Goal: Task Accomplishment & Management: Manage account settings

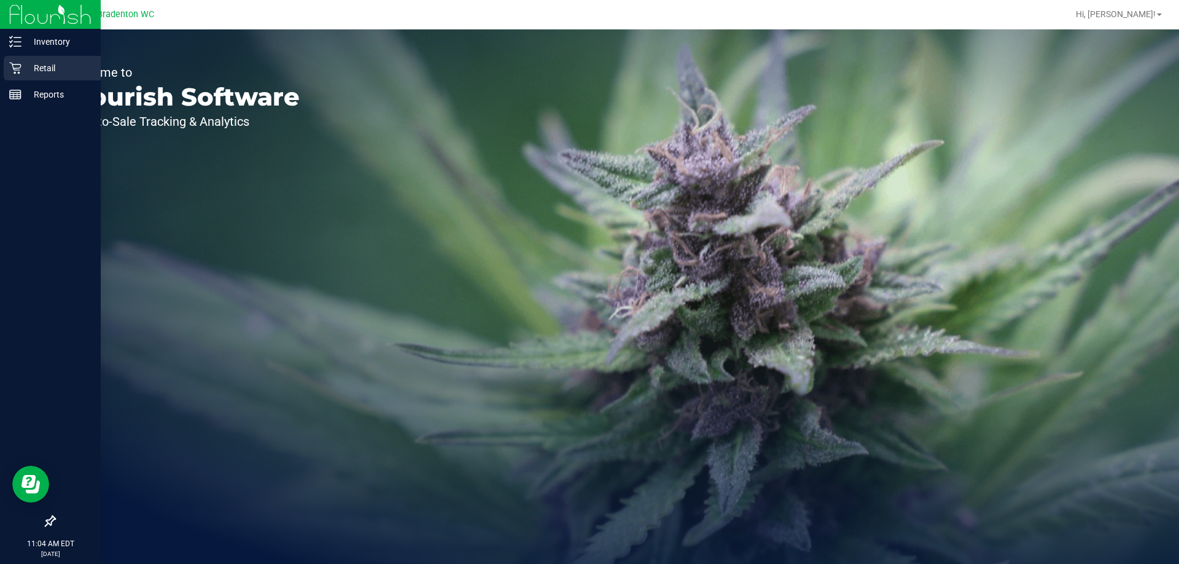
click at [53, 69] on p "Retail" at bounding box center [58, 68] width 74 height 15
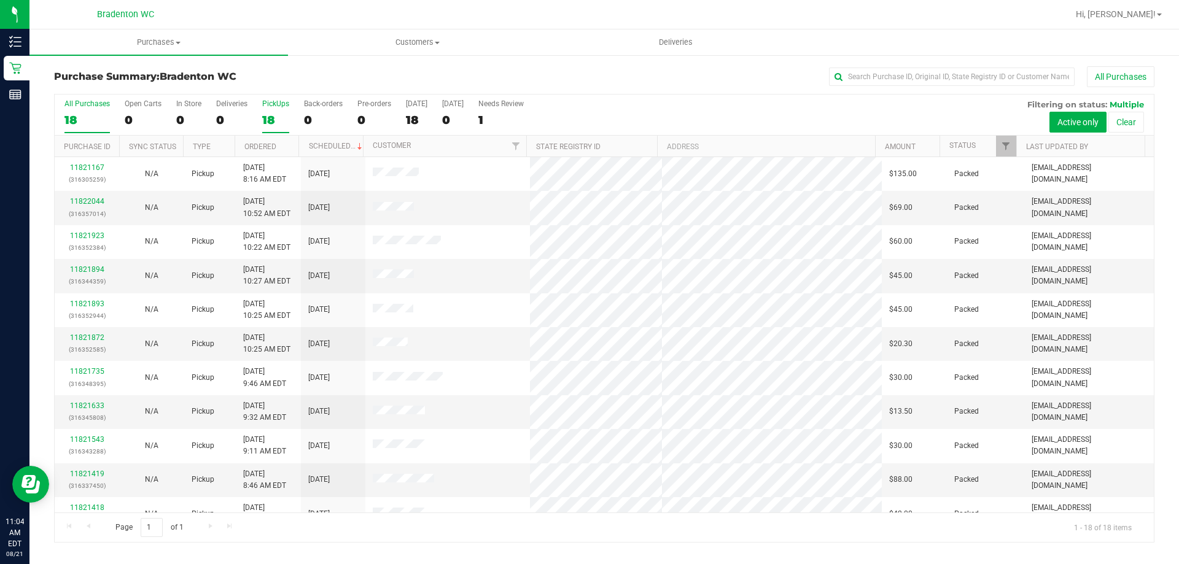
click at [276, 113] on div "18" at bounding box center [275, 120] width 27 height 14
click at [0, 0] on input "PickUps 18" at bounding box center [0, 0] width 0 height 0
click at [1001, 145] on span "Filter" at bounding box center [1006, 146] width 10 height 10
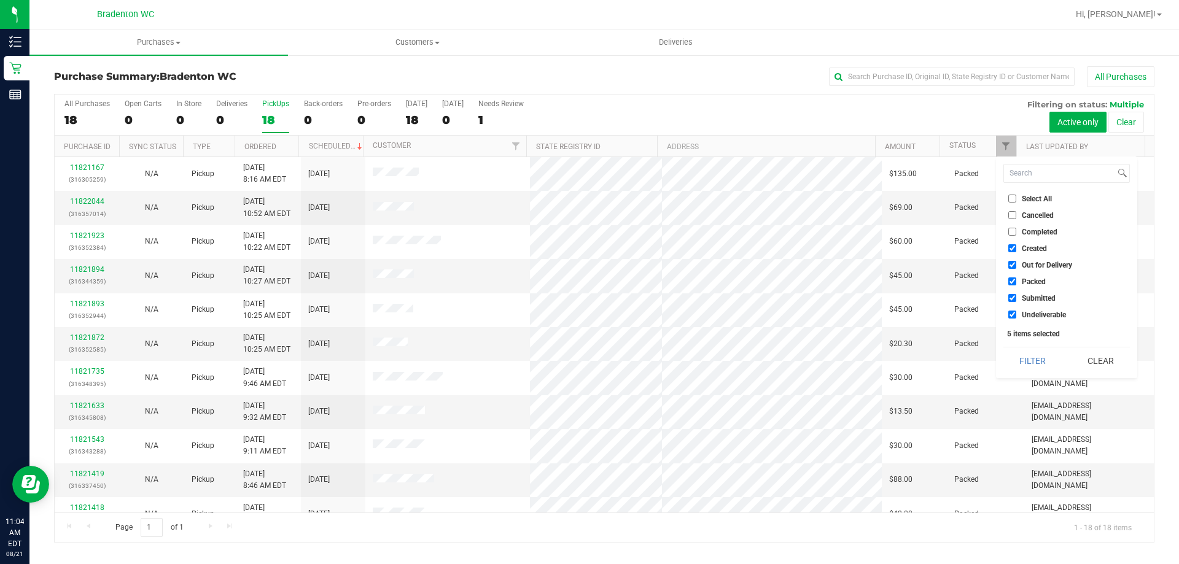
click at [1020, 284] on label "Packed" at bounding box center [1026, 281] width 37 height 8
click at [1016, 284] on input "Packed" at bounding box center [1012, 281] width 8 height 8
checkbox input "false"
click at [1048, 360] on button "Filter" at bounding box center [1032, 360] width 59 height 27
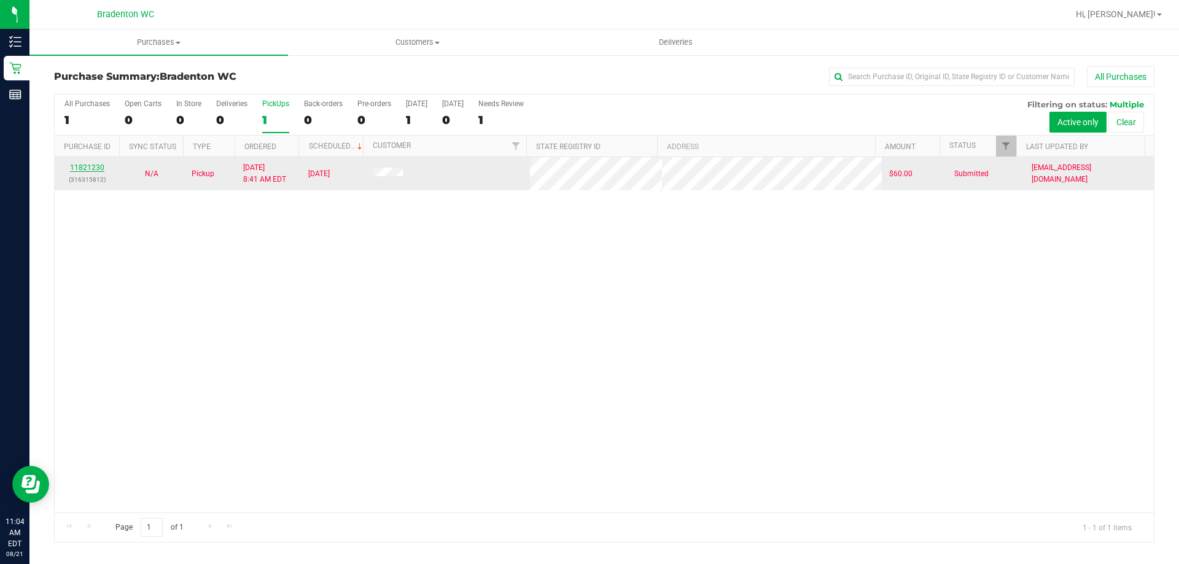
click at [93, 168] on link "11821230" at bounding box center [87, 167] width 34 height 9
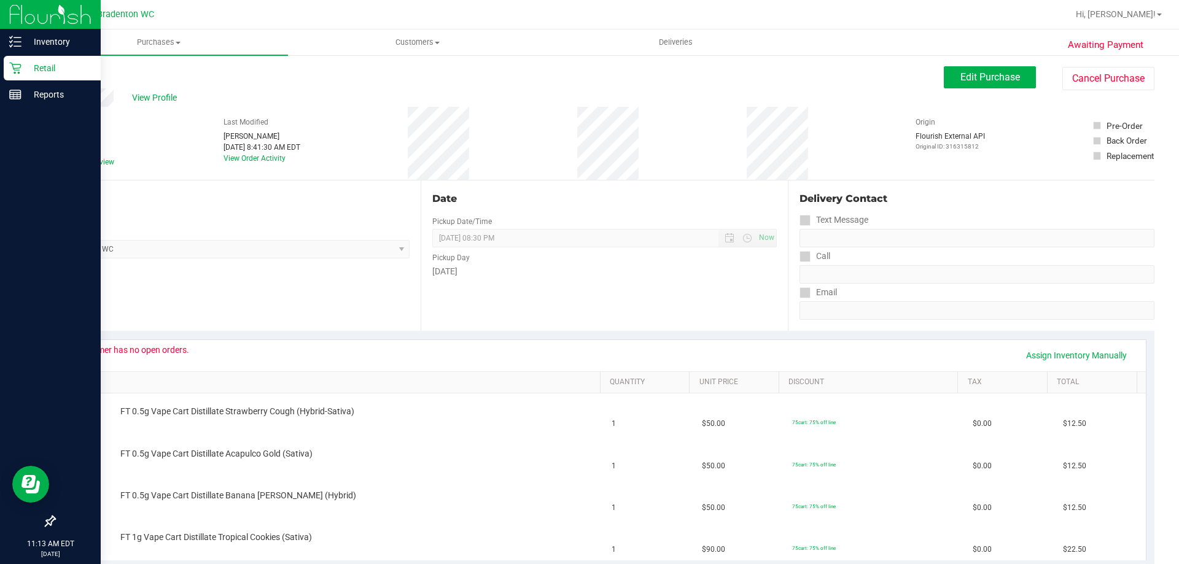
click at [10, 68] on icon at bounding box center [15, 68] width 12 height 12
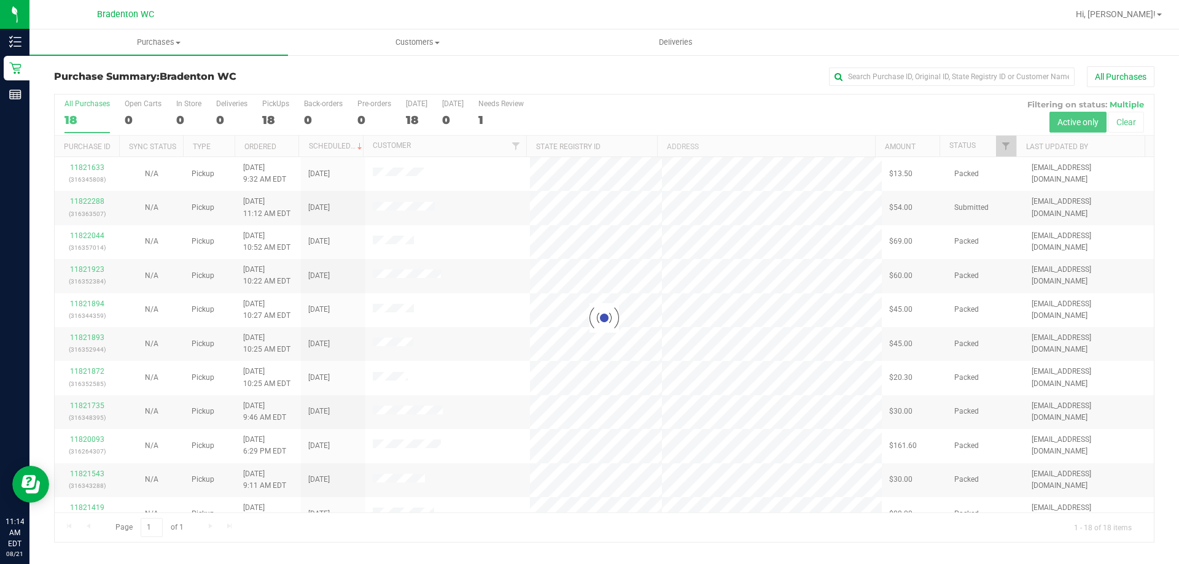
click at [269, 123] on div at bounding box center [604, 318] width 1099 height 447
click at [268, 124] on div at bounding box center [604, 318] width 1099 height 447
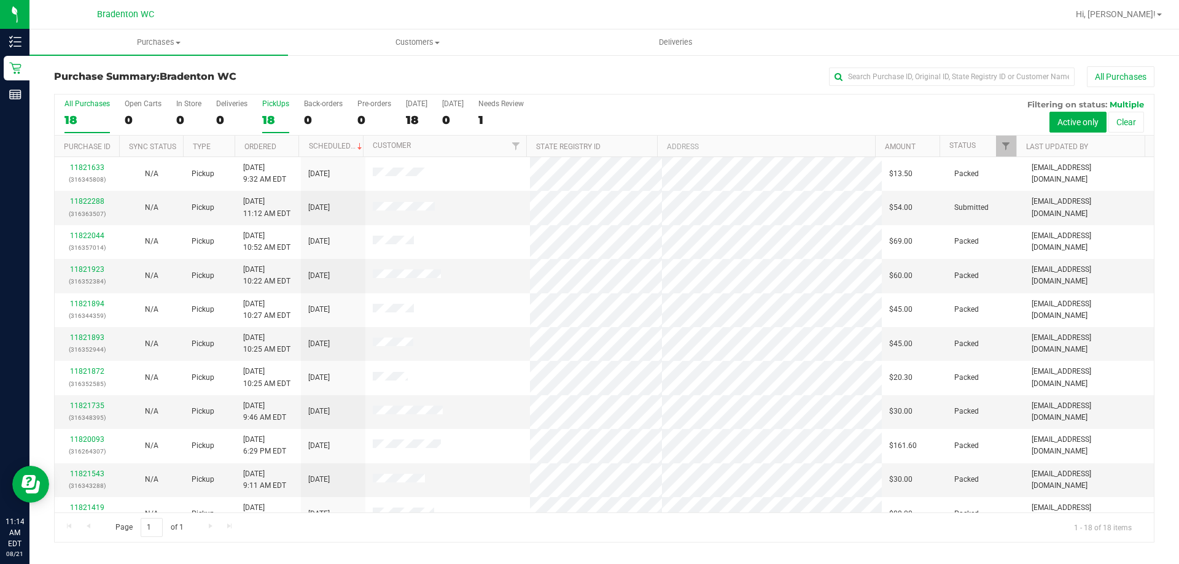
click at [272, 119] on div "18" at bounding box center [275, 120] width 27 height 14
click at [0, 0] on input "PickUps 18" at bounding box center [0, 0] width 0 height 0
click at [1006, 153] on link "Filter" at bounding box center [1006, 146] width 20 height 21
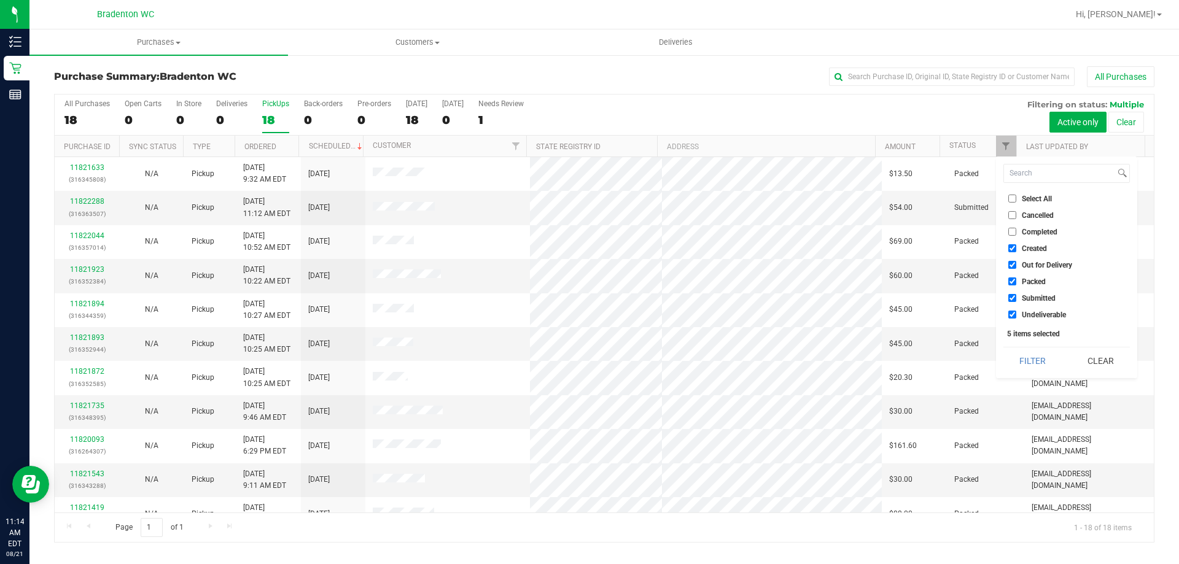
click at [1036, 280] on span "Packed" at bounding box center [1033, 281] width 24 height 7
click at [1016, 280] on input "Packed" at bounding box center [1012, 281] width 8 height 8
checkbox input "false"
click at [1035, 365] on button "Filter" at bounding box center [1032, 360] width 59 height 27
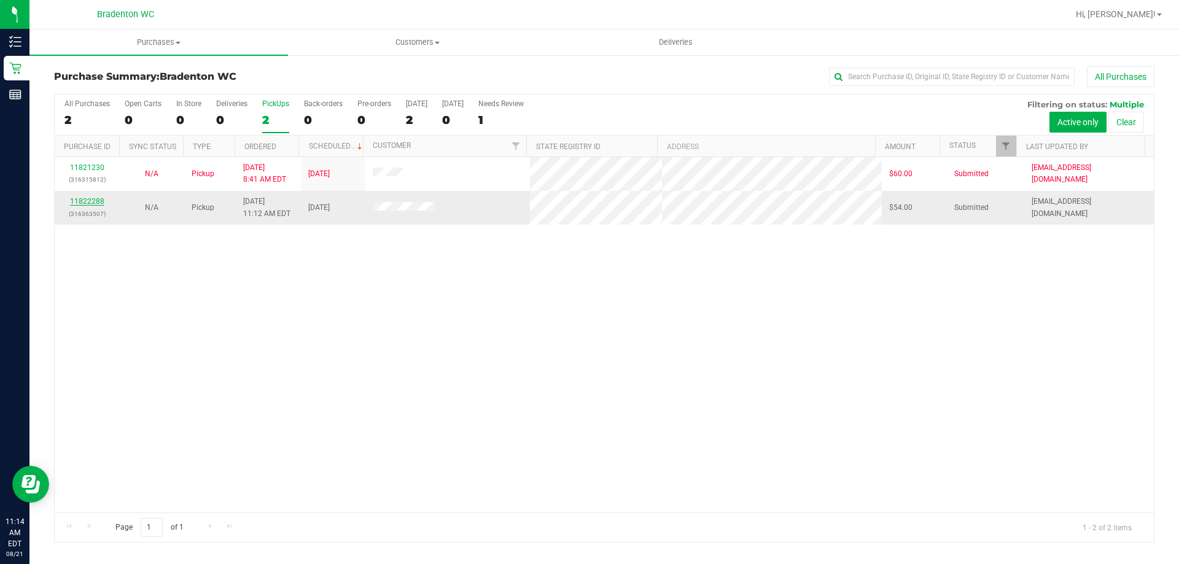
click at [89, 204] on link "11822288" at bounding box center [87, 201] width 34 height 9
click at [90, 204] on link "11822288" at bounding box center [87, 201] width 34 height 9
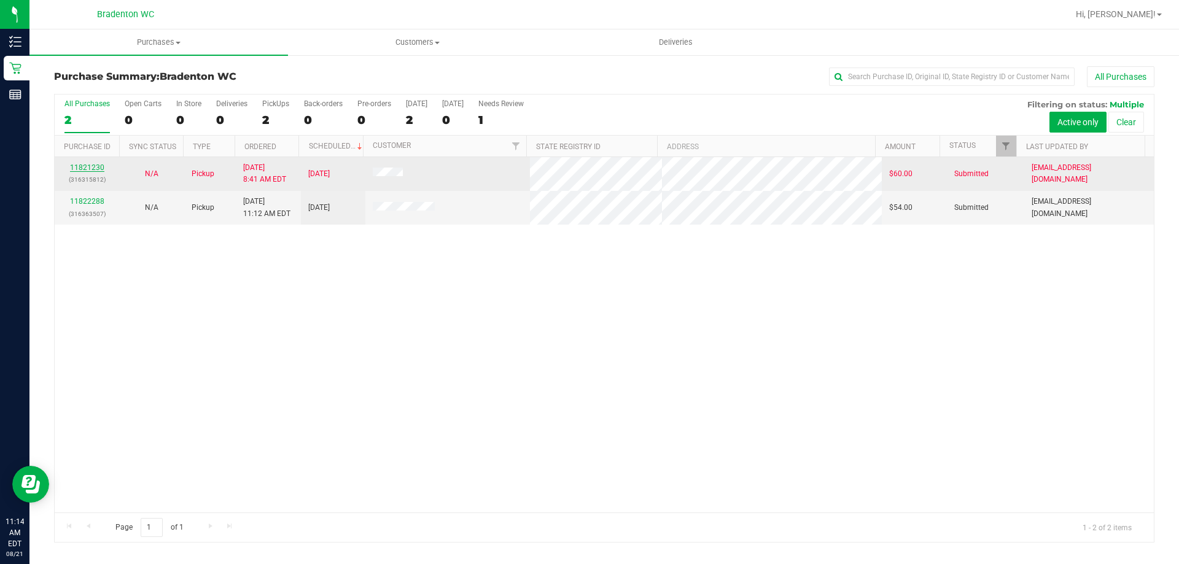
click at [92, 163] on link "11821230" at bounding box center [87, 167] width 34 height 9
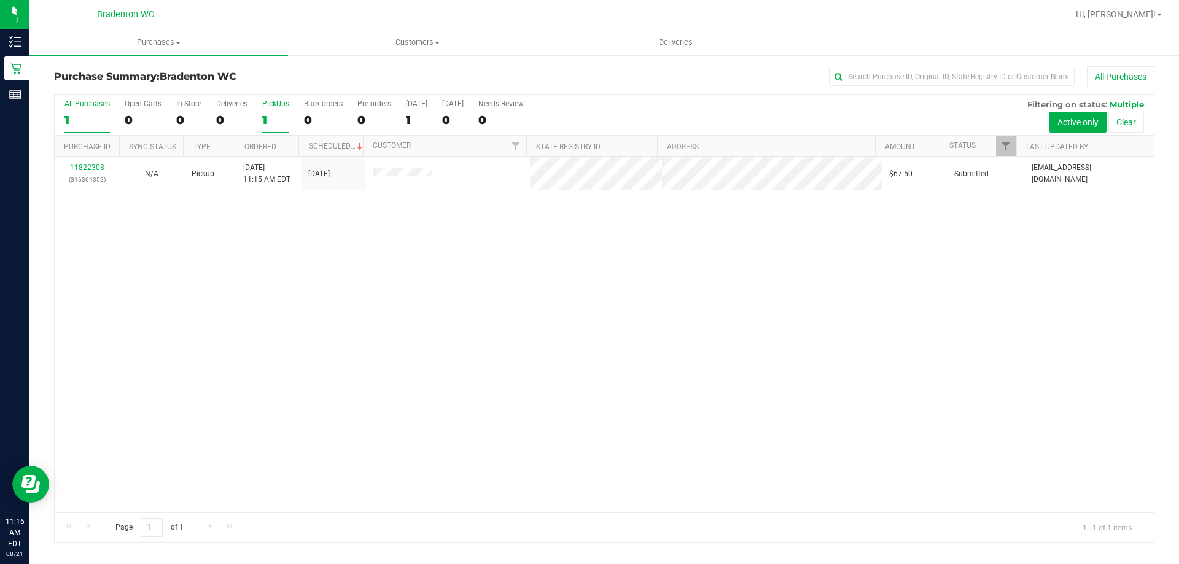
click at [265, 117] on div "1" at bounding box center [275, 120] width 27 height 14
click at [0, 0] on input "PickUps 1" at bounding box center [0, 0] width 0 height 0
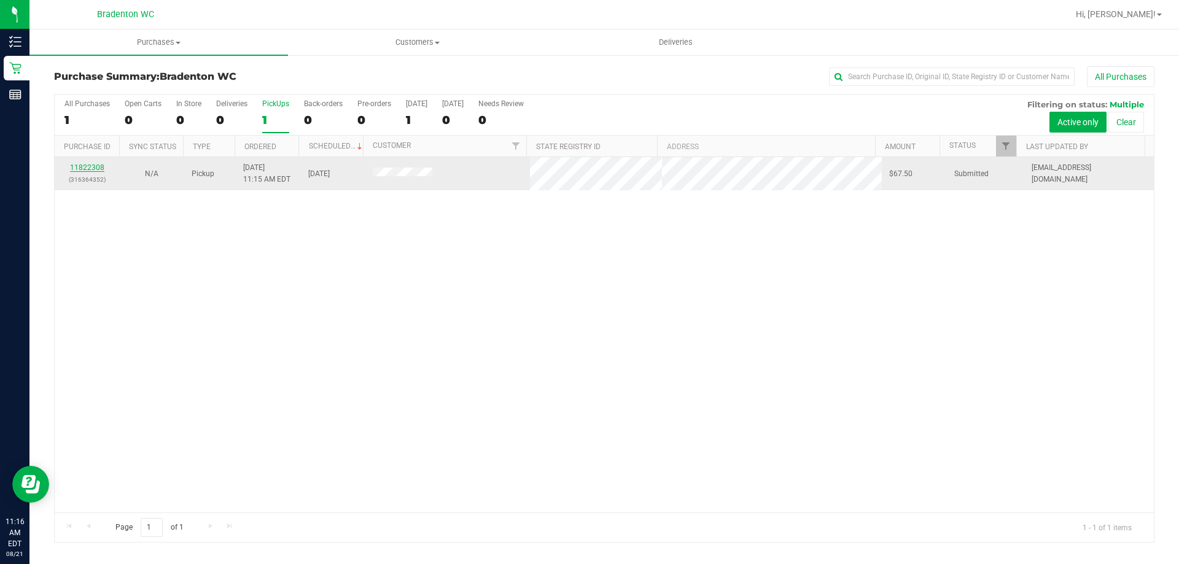
click at [98, 165] on link "11822308" at bounding box center [87, 167] width 34 height 9
click at [77, 167] on link "11822308" at bounding box center [87, 167] width 34 height 9
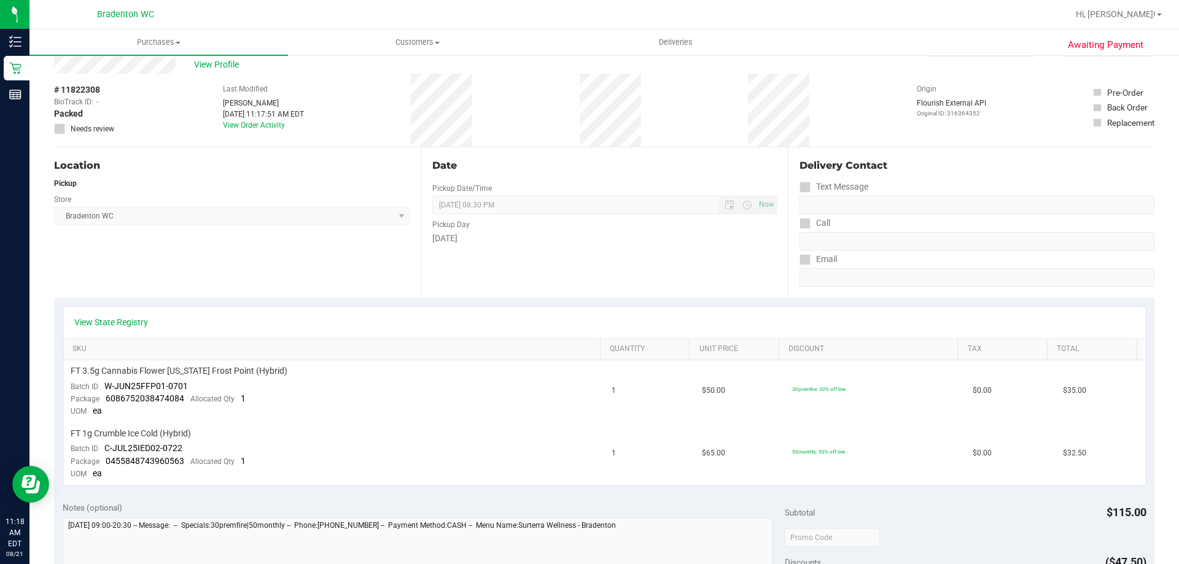
scroll to position [123, 0]
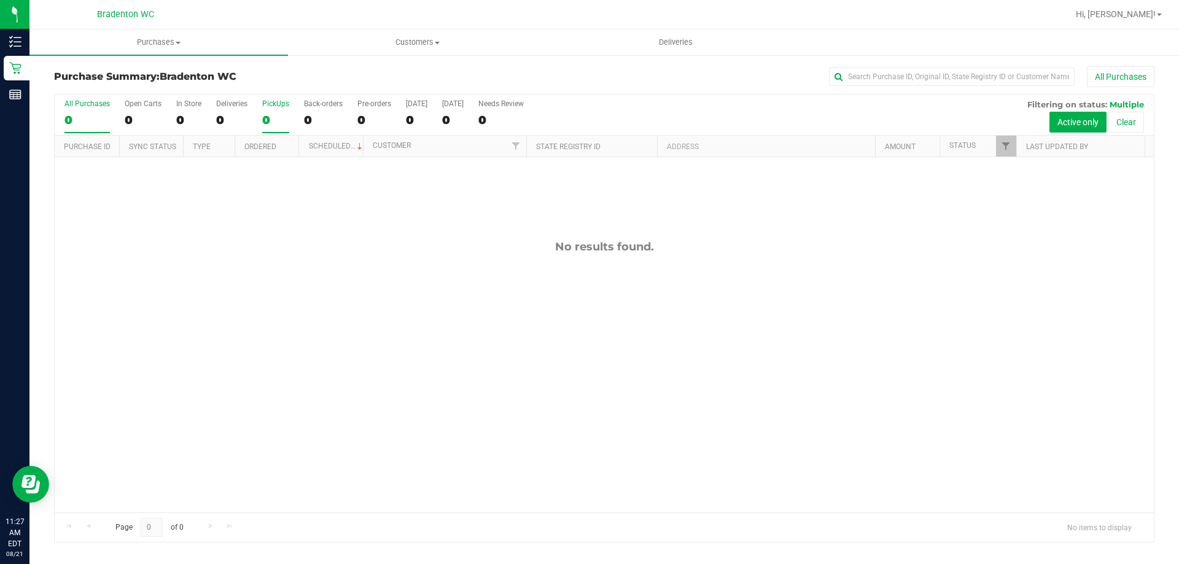
click at [276, 112] on label "PickUps 0" at bounding box center [275, 116] width 27 height 34
click at [0, 0] on input "PickUps 0" at bounding box center [0, 0] width 0 height 0
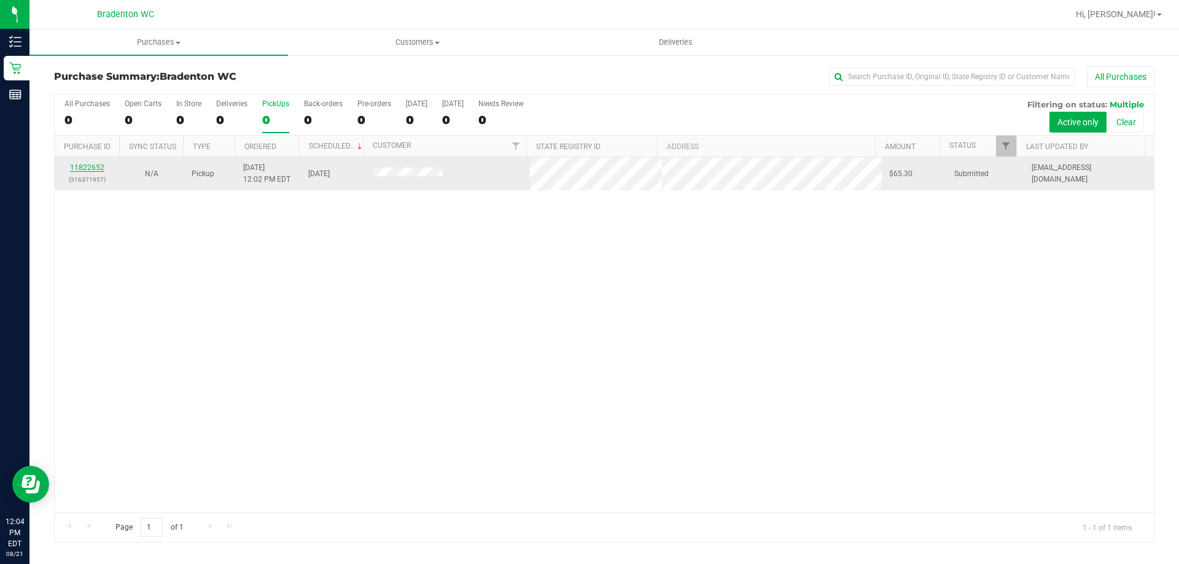
click at [83, 168] on link "11822652" at bounding box center [87, 167] width 34 height 9
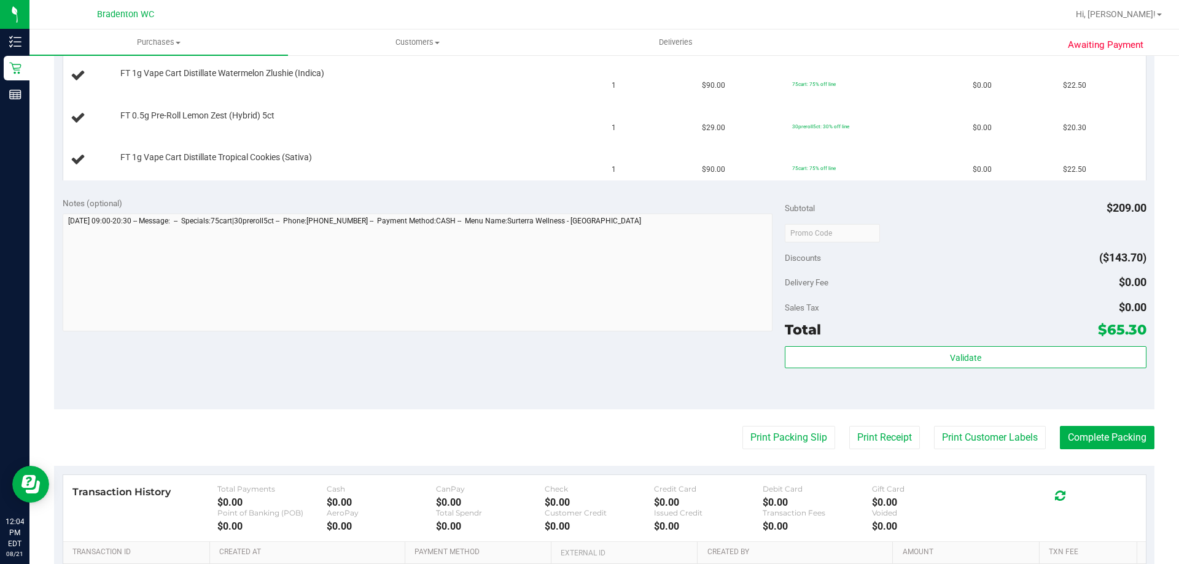
scroll to position [430, 0]
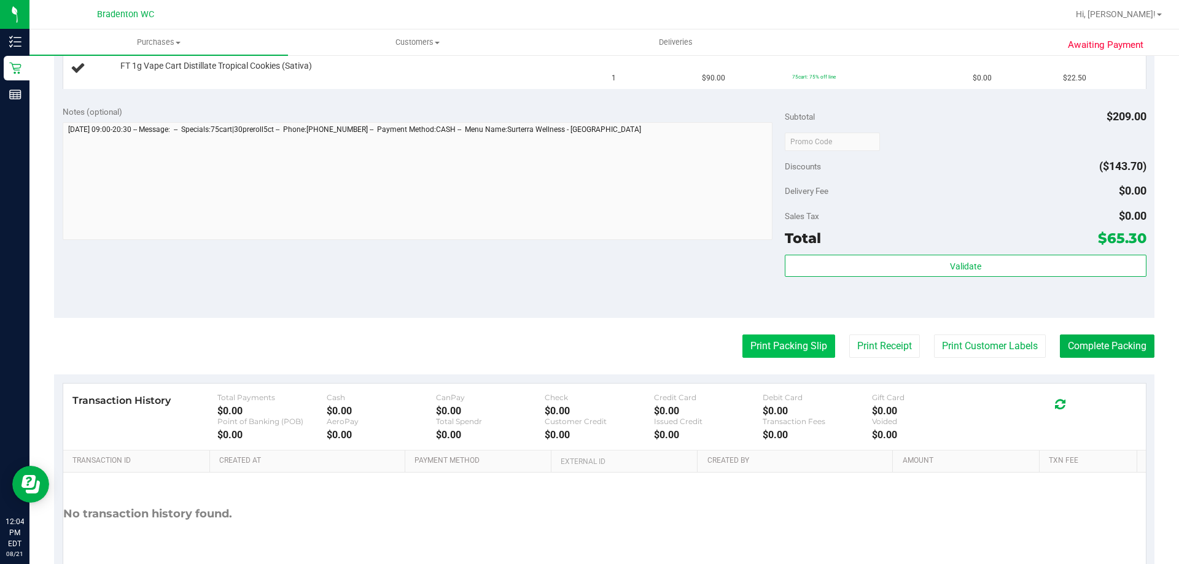
click at [758, 341] on button "Print Packing Slip" at bounding box center [788, 346] width 93 height 23
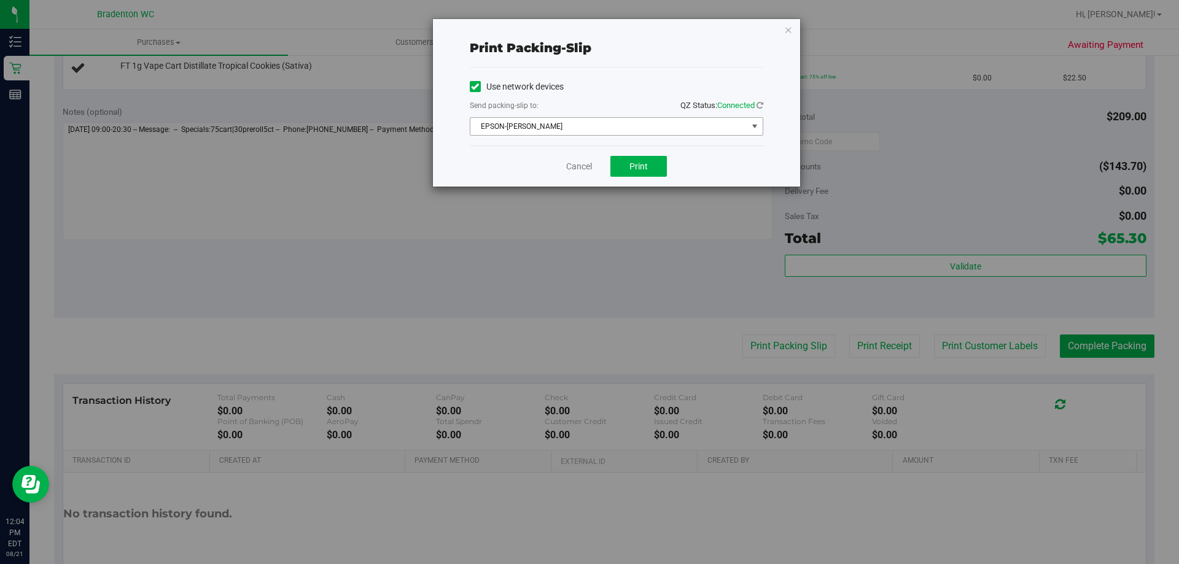
click at [646, 123] on span "EPSON-HUBIE-BERTIE" at bounding box center [608, 126] width 277 height 17
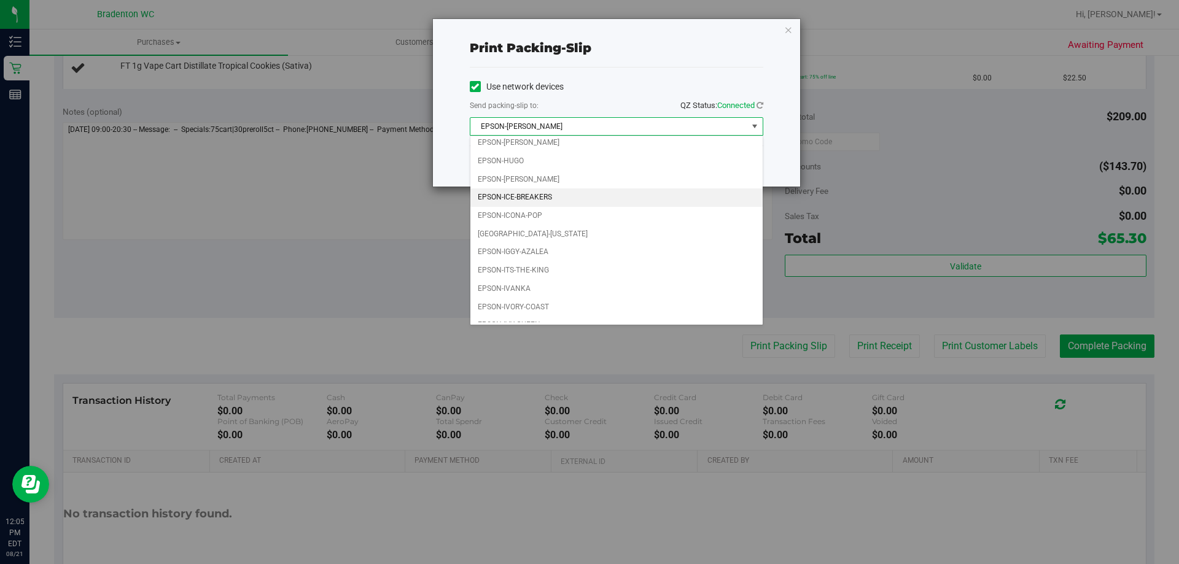
scroll to position [35, 0]
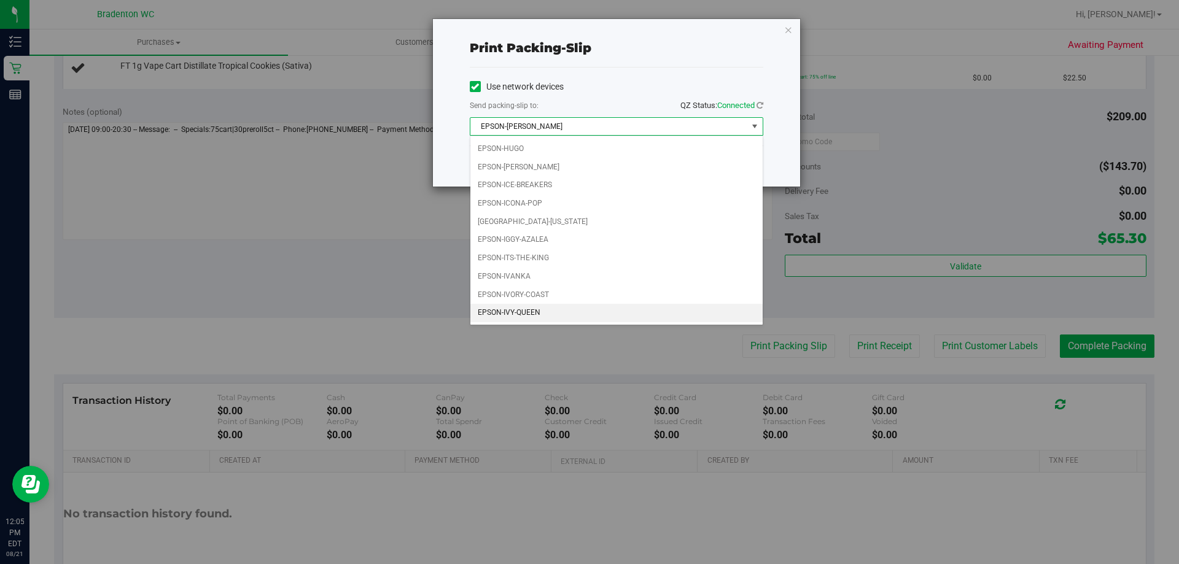
click at [559, 307] on li "EPSON-IVY-QUEEN" at bounding box center [616, 313] width 292 height 18
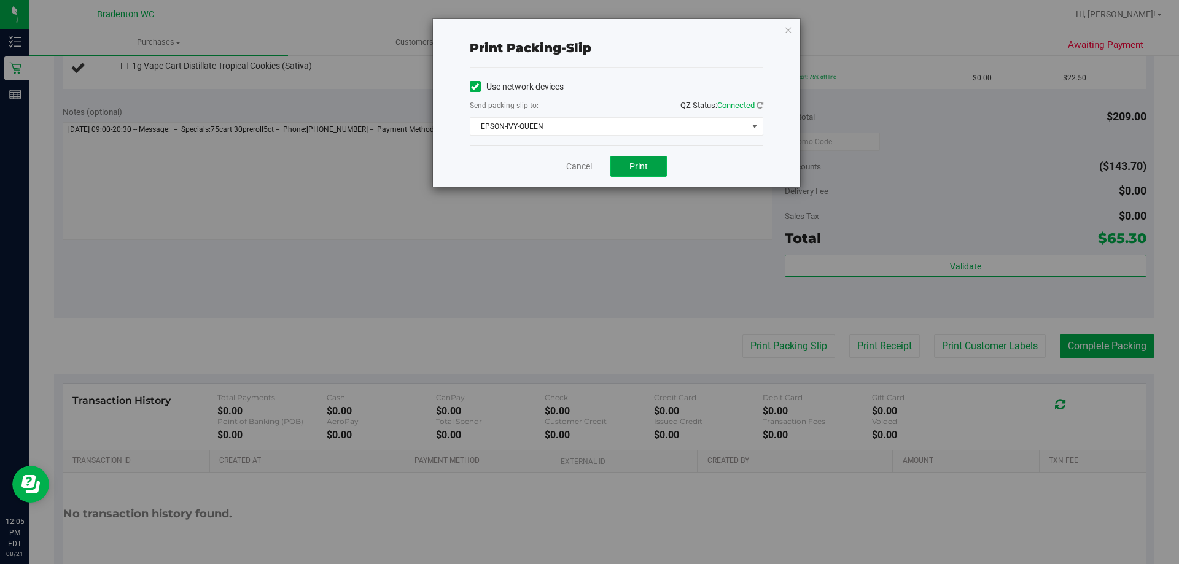
click at [637, 165] on span "Print" at bounding box center [638, 166] width 18 height 10
click at [568, 166] on link "Cancel" at bounding box center [579, 166] width 26 height 13
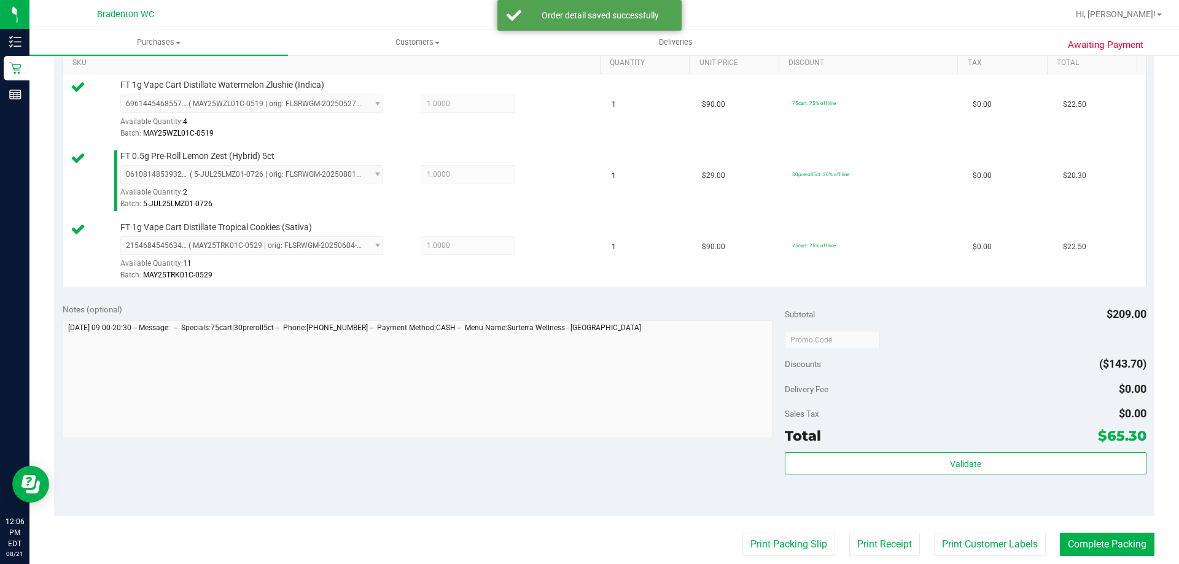
scroll to position [430, 0]
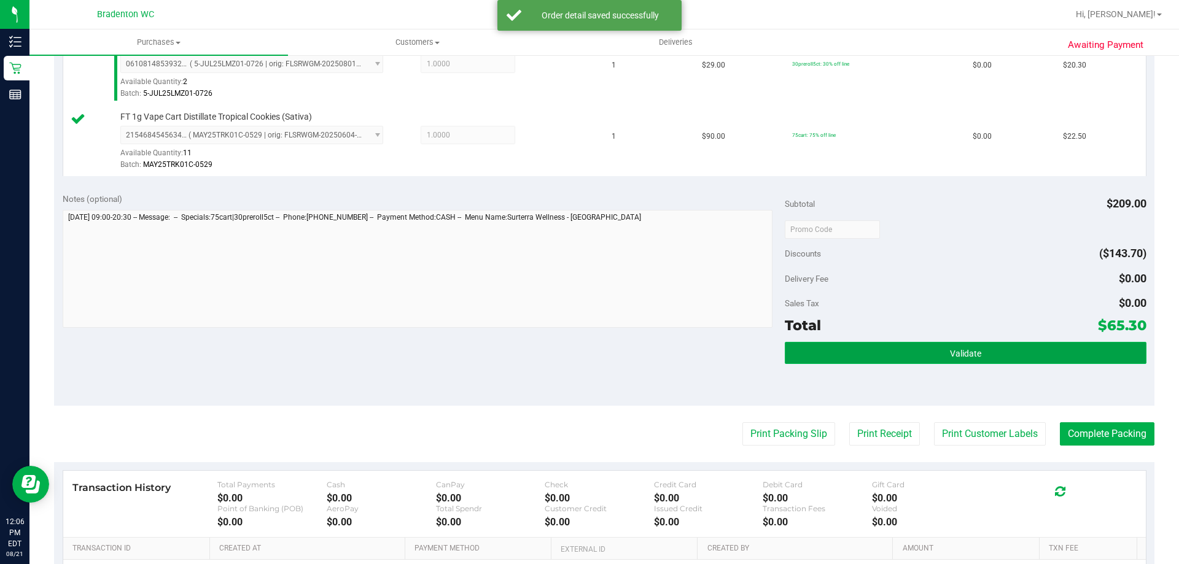
click at [847, 362] on button "Validate" at bounding box center [964, 353] width 361 height 22
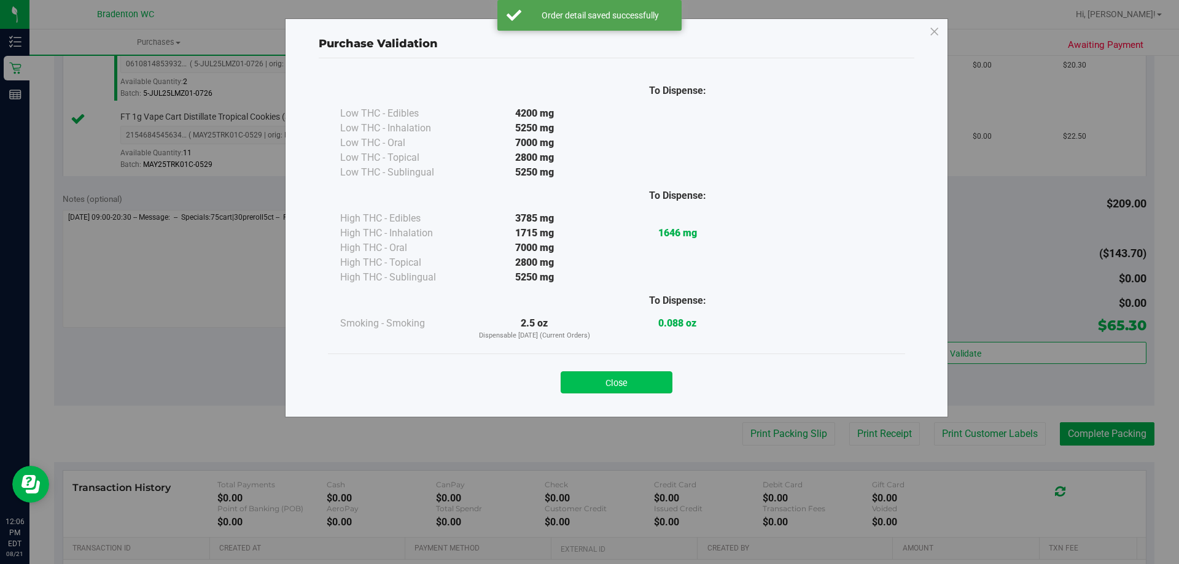
click at [624, 377] on button "Close" at bounding box center [616, 382] width 112 height 22
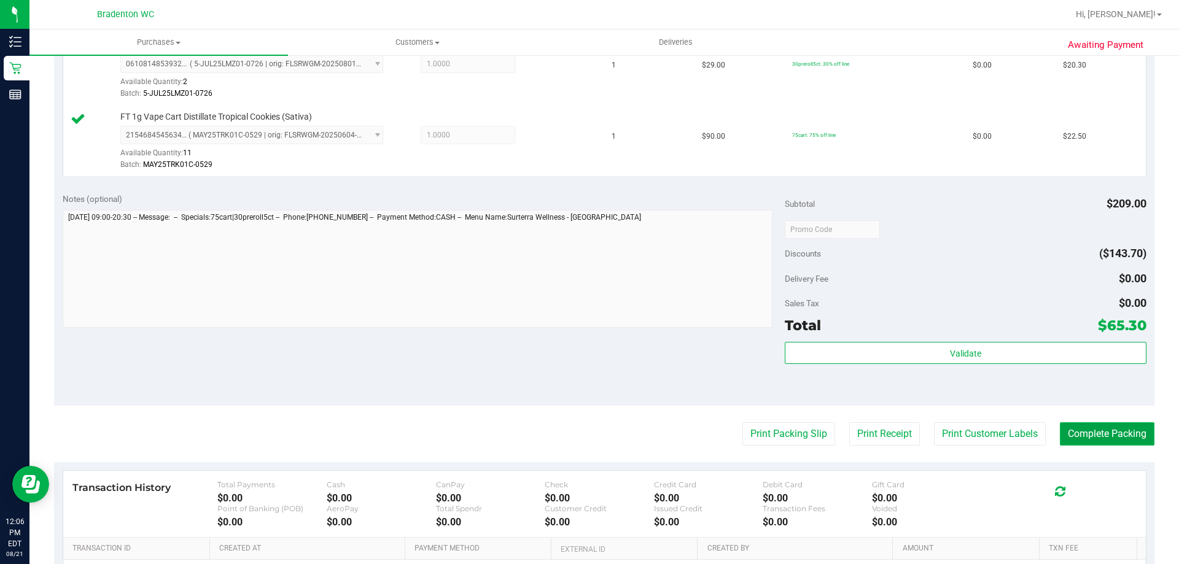
click at [1101, 425] on button "Complete Packing" at bounding box center [1107, 433] width 95 height 23
